Goal: Information Seeking & Learning: Find contact information

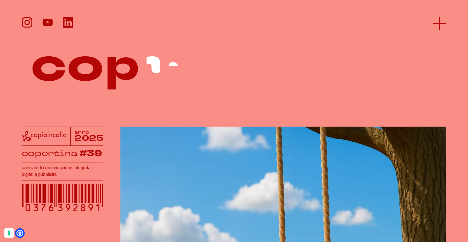
click at [441, 22] on icon at bounding box center [439, 23] width 13 height 13
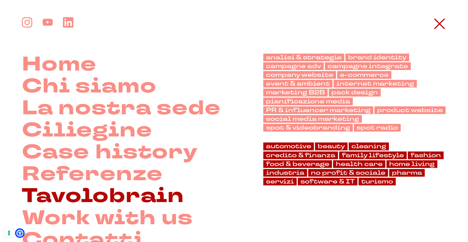
scroll to position [120, 0]
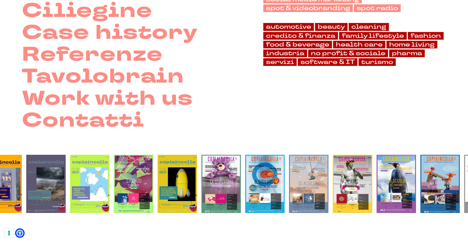
click at [91, 133] on div at bounding box center [234, 178] width 468 height 93
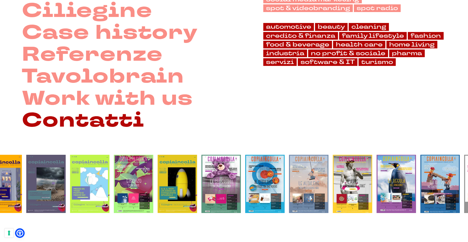
click at [89, 127] on link "Contatti" at bounding box center [83, 121] width 122 height 22
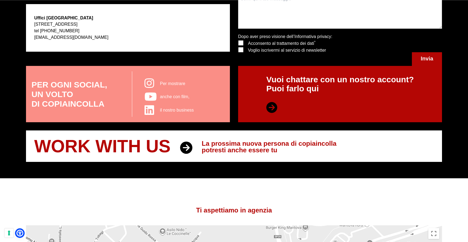
scroll to position [210, 0]
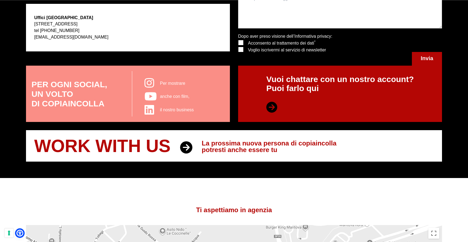
click at [440, 41] on div "Devi acconsentire il trattamento dei dati! Dopo aver preso visione dell’ Inform…" at bounding box center [340, 49] width 204 height 33
click at [270, 188] on main "Pronto, chi parla? Se vuoi parlare con noi, oppure scriverci, o ricevere le new…" at bounding box center [234, 136] width 468 height 692
click at [266, 204] on main "Pronto, chi parla? Se vuoi parlare con noi, oppure scriverci, o ricevere le new…" at bounding box center [234, 136] width 468 height 692
drag, startPoint x: 257, startPoint y: 210, endPoint x: 181, endPoint y: 210, distance: 75.8
click at [181, 210] on h5 "Ti aspettiamo in agenzia" at bounding box center [234, 209] width 416 height 9
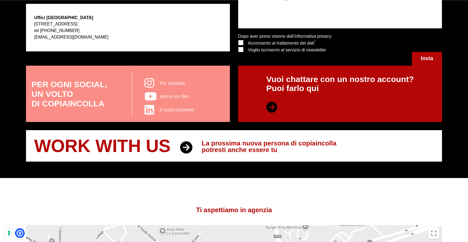
click at [268, 210] on h5 "Ti aspettiamo in agenzia" at bounding box center [234, 209] width 416 height 9
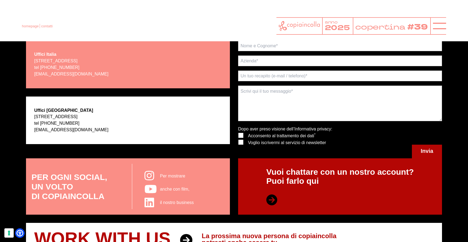
scroll to position [117, 0]
